Goal: Transaction & Acquisition: Purchase product/service

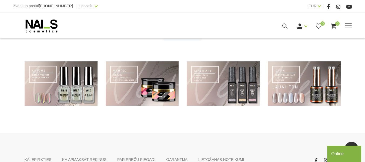
scroll to position [403, 0]
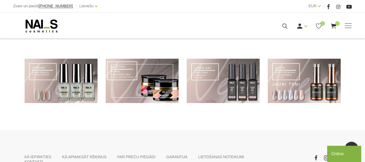
click at [143, 93] on link at bounding box center [142, 81] width 73 height 45
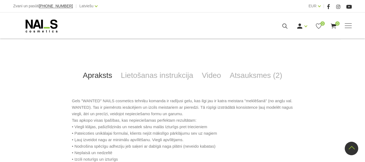
scroll to position [225, 0]
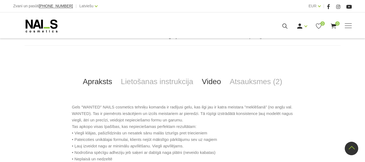
click at [216, 83] on link "Video" at bounding box center [212, 82] width 28 height 18
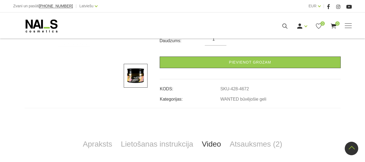
scroll to position [167, 0]
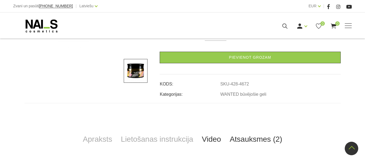
click at [266, 139] on link "Atsauksmes (2)" at bounding box center [255, 139] width 61 height 18
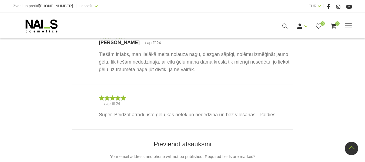
scroll to position [308, 0]
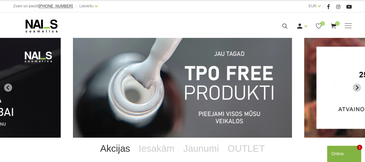
click at [360, 86] on button "Next slide" at bounding box center [357, 87] width 8 height 8
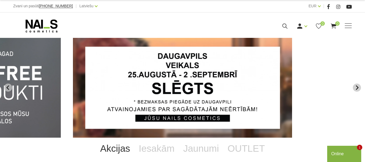
click at [360, 86] on button "Next slide" at bounding box center [357, 87] width 8 height 8
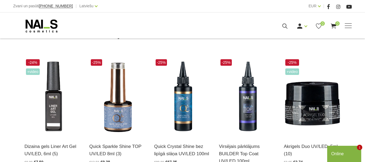
scroll to position [115, 0]
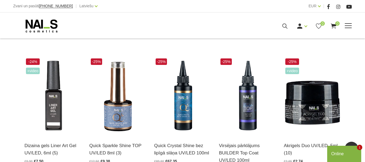
click at [0, 0] on link "Geli un akrigeli" at bounding box center [0, 0] width 0 height 0
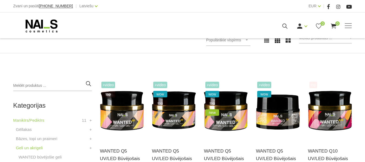
scroll to position [87, 0]
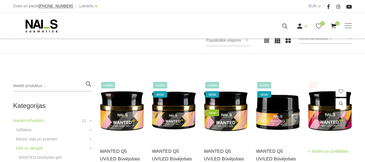
click at [328, 116] on img at bounding box center [330, 111] width 44 height 60
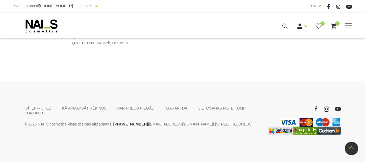
scroll to position [573, 0]
